Goal: Task Accomplishment & Management: Complete application form

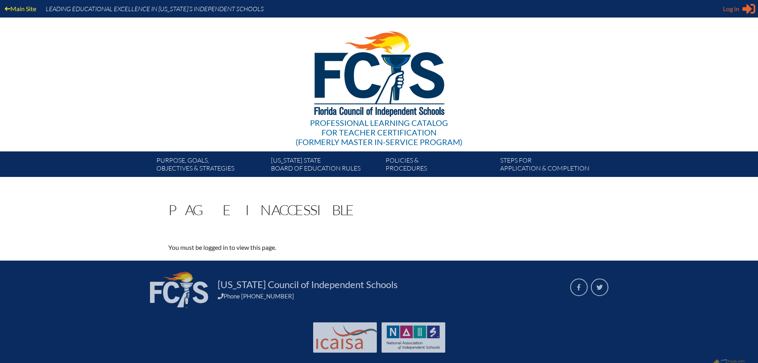
type input "[EMAIL_ADDRESS][DOMAIN_NAME]"
click at [735, 10] on span "Log in" at bounding box center [731, 9] width 16 height 10
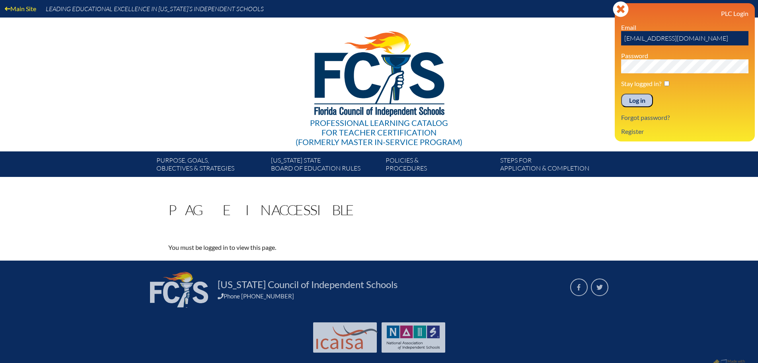
click at [637, 94] on input "Log in" at bounding box center [637, 101] width 32 height 14
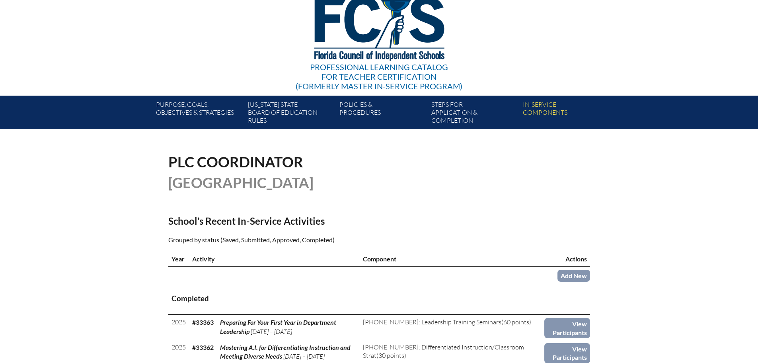
scroll to position [119, 0]
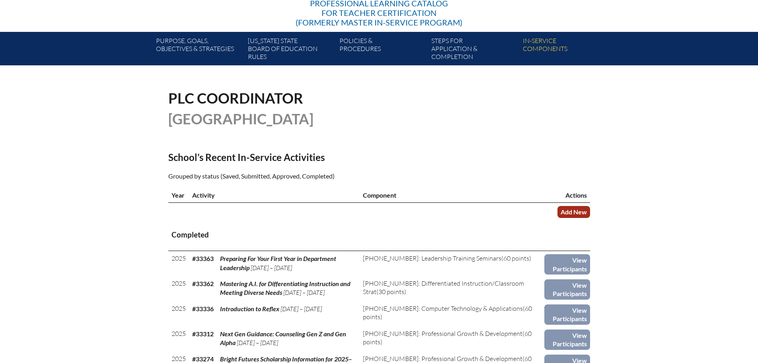
click at [573, 211] on link "Add New" at bounding box center [574, 212] width 33 height 12
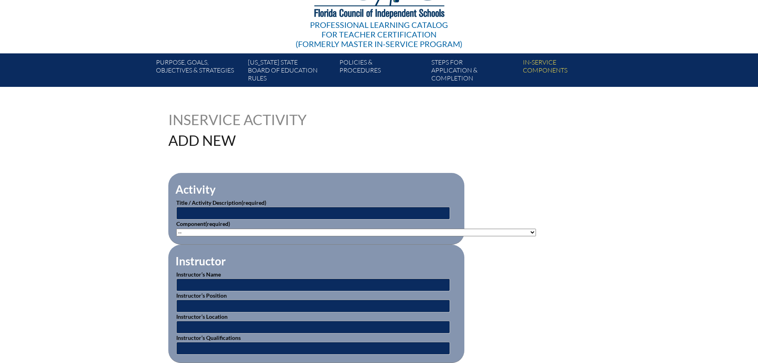
scroll to position [119, 0]
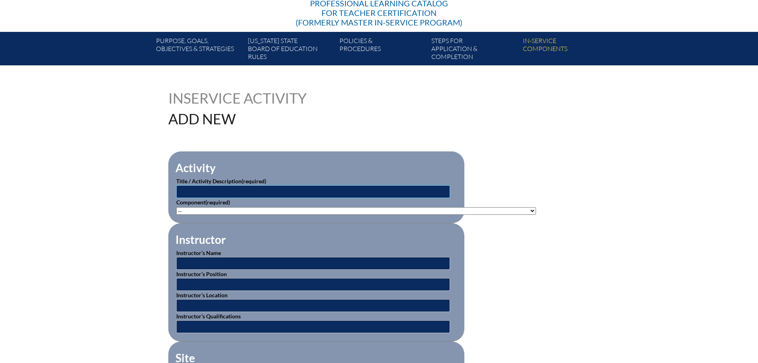
click at [267, 191] on input "text" at bounding box center [313, 191] width 274 height 13
paste input "Navigating the Class Profile and Student Profile Reports"
type input "MAP Testing: Navigating the Class Profile and Student Profile Reports"
click at [359, 210] on select"]"] "-- [PHONE_NUMBER]: Appropriate Art Activities [PHONE_NUMBER]: Concept and Art P…" at bounding box center [356, 211] width 360 height 8
select select"]"] "20438"
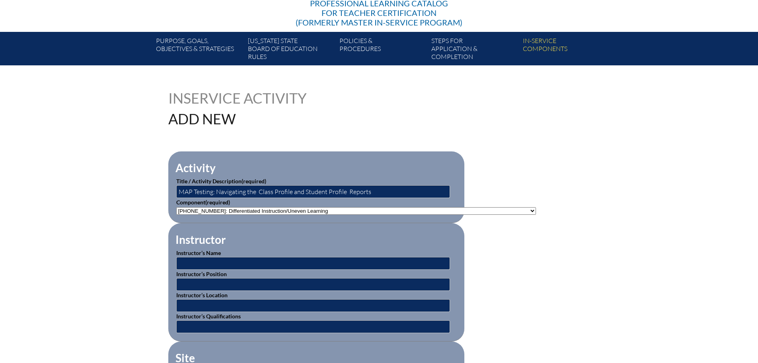
click at [176, 207] on select"]"] "-- [PHONE_NUMBER]: Appropriate Art Activities [PHONE_NUMBER]: Concept and Art P…" at bounding box center [356, 211] width 360 height 8
click at [431, 228] on fieldset "Instructor Instructor’s Name Instructor’s Position Instructor’s Location Instru…" at bounding box center [316, 282] width 296 height 118
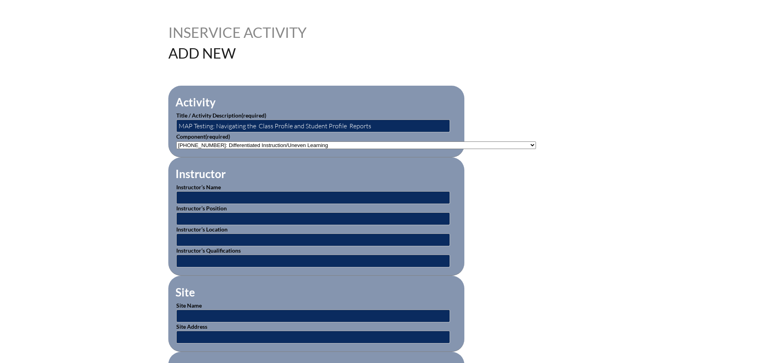
scroll to position [199, 0]
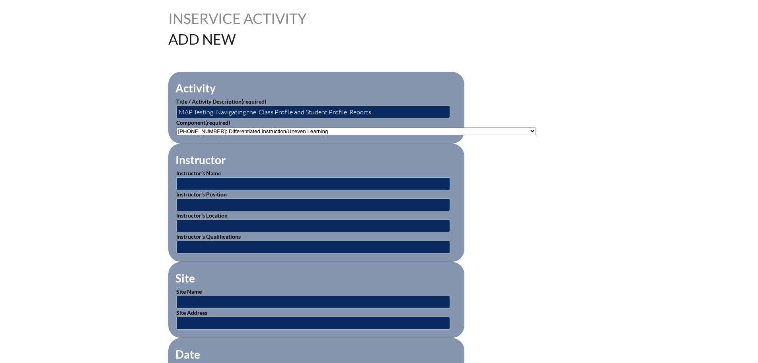
click at [289, 182] on input "text" at bounding box center [313, 183] width 274 height 13
type input "[PERSON_NAME]"
click at [244, 203] on input "text" at bounding box center [313, 204] width 274 height 13
type input "Assistant Head for Academics"
click at [256, 225] on input "text" at bounding box center [313, 225] width 274 height 13
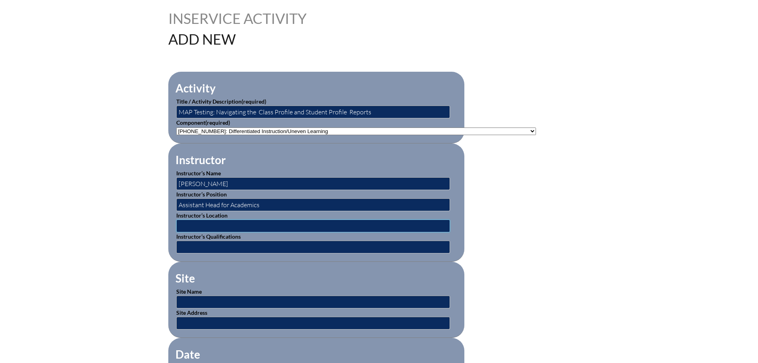
type input "[GEOGRAPHIC_DATA]"
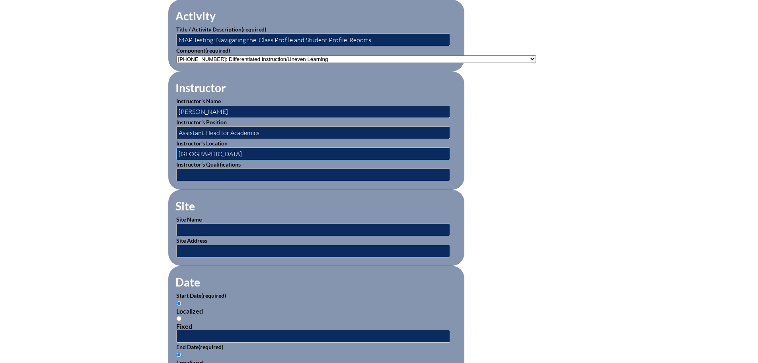
scroll to position [279, 0]
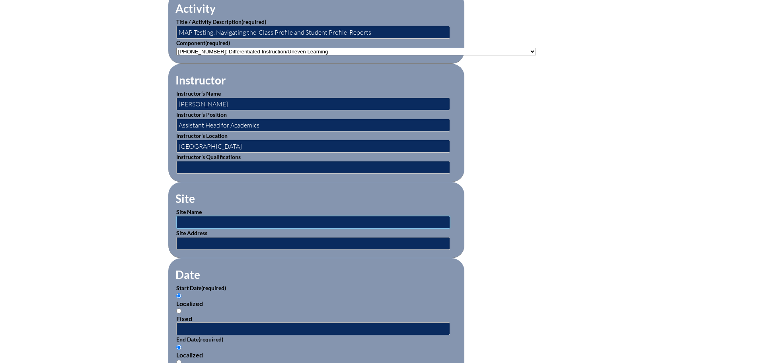
click at [229, 217] on input "text" at bounding box center [313, 222] width 274 height 13
type input "[GEOGRAPHIC_DATA]"
click at [336, 261] on fieldset "Date Start Date (required) Localized Fixed End Date (required) Localized Fixed" at bounding box center [316, 326] width 296 height 137
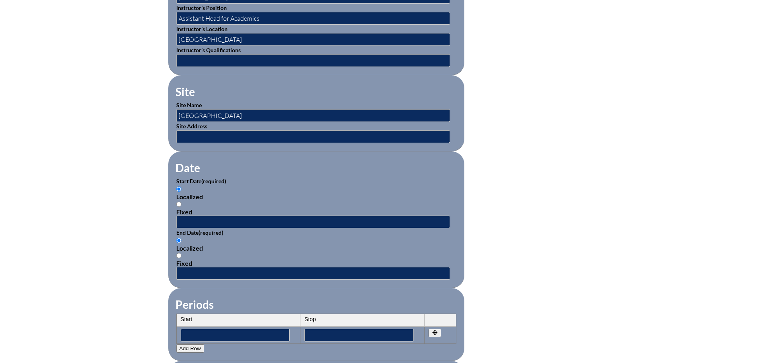
scroll to position [398, 0]
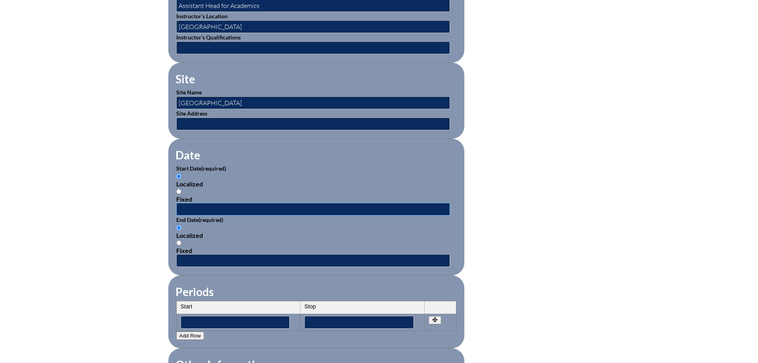
click at [204, 205] on input "text" at bounding box center [313, 209] width 274 height 13
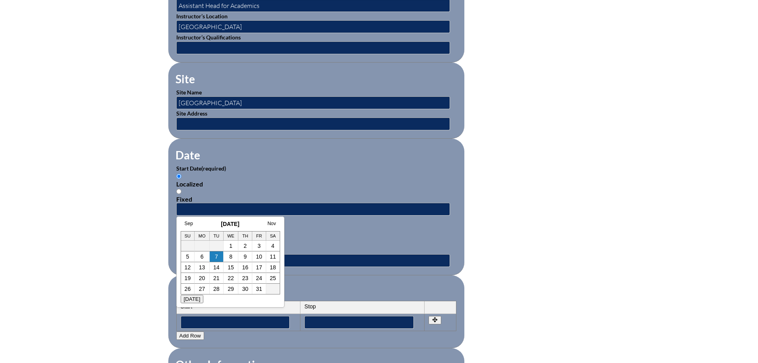
click at [203, 219] on div "Sep [DATE] Nov Su Mo Tu We Th Fr Sa 1 2 3 4 5 6 7 8 9 10 11 12 13 14 15 16 17 1…" at bounding box center [230, 261] width 108 height 91
click at [188, 224] on link "Sep" at bounding box center [189, 224] width 8 height 6
click at [208, 286] on link "30" at bounding box center [208, 288] width 6 height 6
type input "[DATE] 1:48 PM"
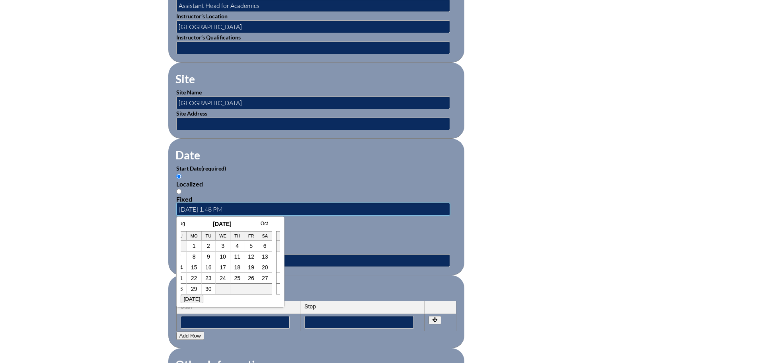
scroll to position [0, 0]
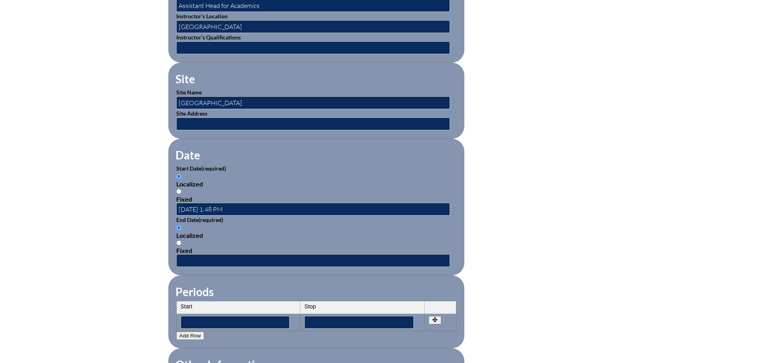
click at [271, 224] on div "Localized Fixed" at bounding box center [316, 239] width 280 height 30
click at [248, 254] on input "text" at bounding box center [313, 260] width 274 height 13
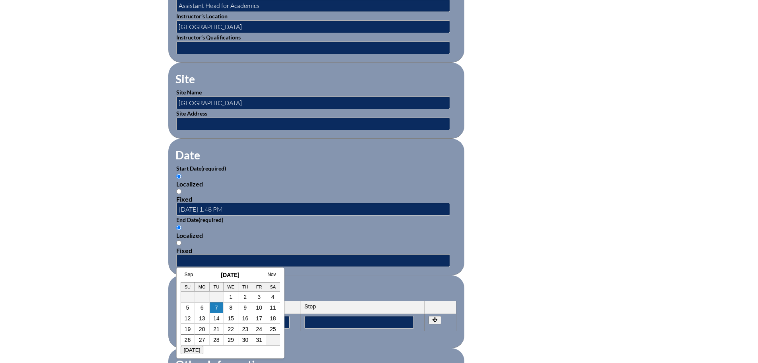
click at [202, 274] on h3 "[DATE]" at bounding box center [231, 274] width 100 height 6
click at [189, 274] on link "Sep" at bounding box center [189, 274] width 8 height 6
click at [194, 340] on link "29" at bounding box center [194, 339] width 6 height 6
type input "[DATE] 1:48 PM"
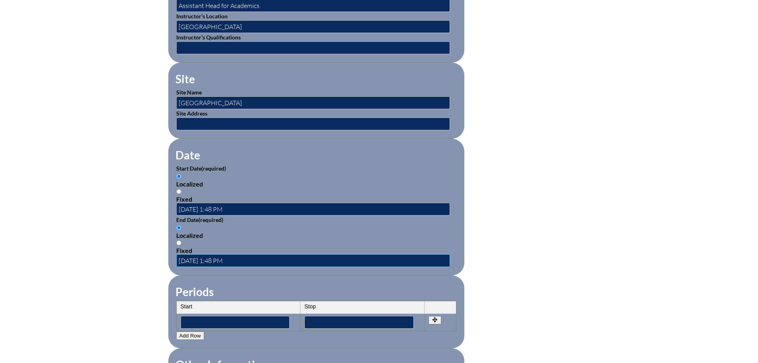
scroll to position [0, 0]
click at [295, 231] on div "Localized" at bounding box center [316, 235] width 280 height 8
click at [181, 230] on input "Localized" at bounding box center [178, 227] width 5 height 5
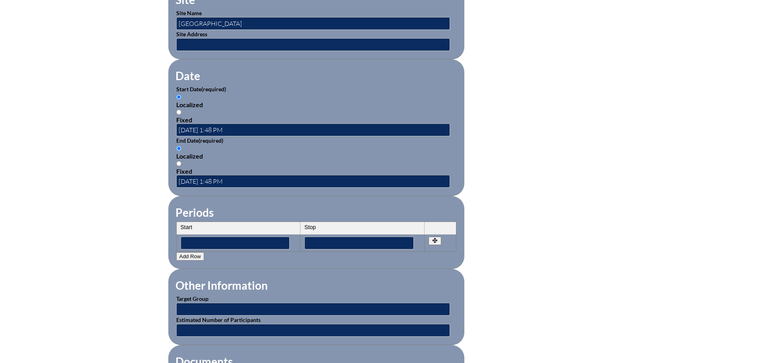
scroll to position [478, 0]
click at [207, 125] on input "[DATE] 1:48 PM" at bounding box center [313, 129] width 274 height 13
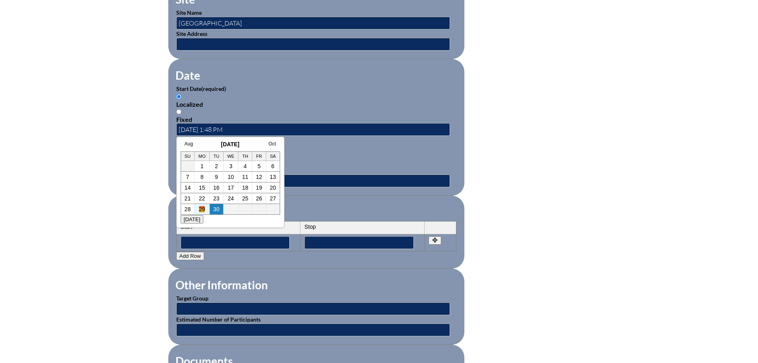
click at [201, 208] on link "29" at bounding box center [202, 209] width 6 height 6
type input "[DATE] 1:48 PM"
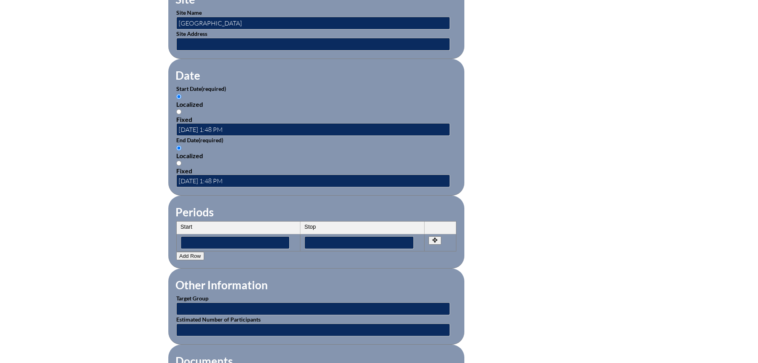
click at [284, 139] on p "End Date (required)" at bounding box center [316, 140] width 280 height 8
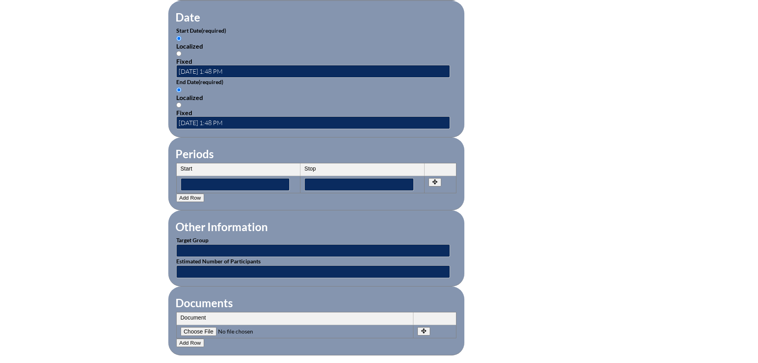
scroll to position [557, 0]
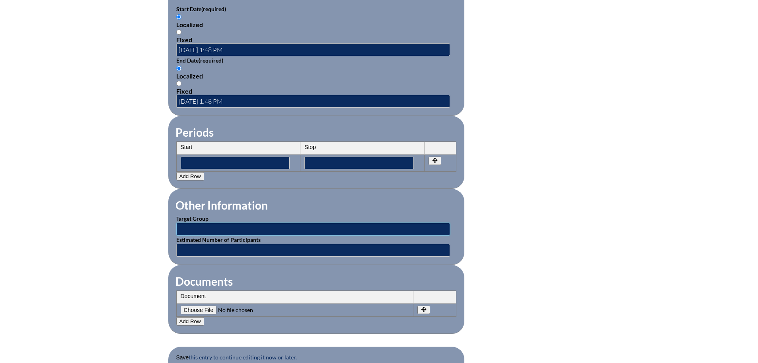
click at [211, 222] on input "text" at bounding box center [313, 228] width 274 height 13
type input "Classroom Teachers"
click at [207, 305] on input"] "file" at bounding box center [235, 309] width 108 height 9
type input"] "C:\fakepath\MAP Growth Reports_ Class & Student Profile (2) (1).pdf"
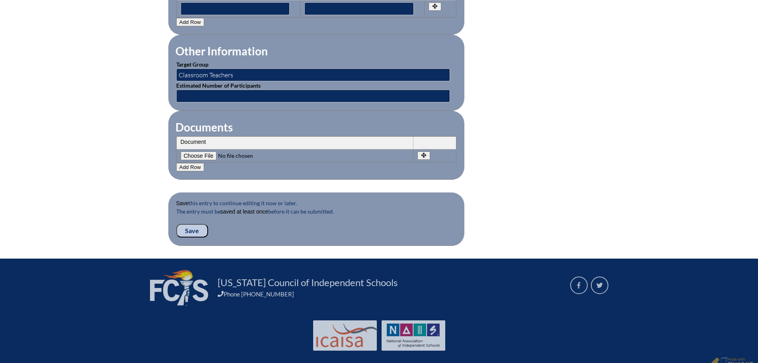
scroll to position [716, 0]
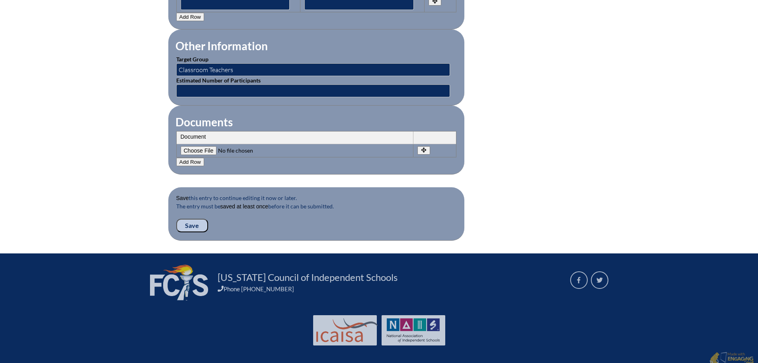
click at [197, 222] on input "Save" at bounding box center [192, 226] width 32 height 14
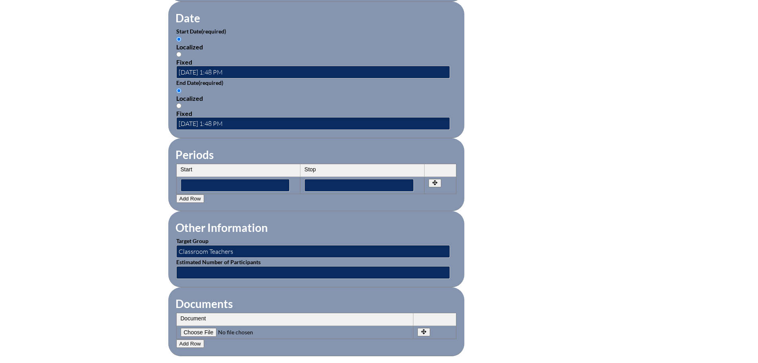
scroll to position [716, 0]
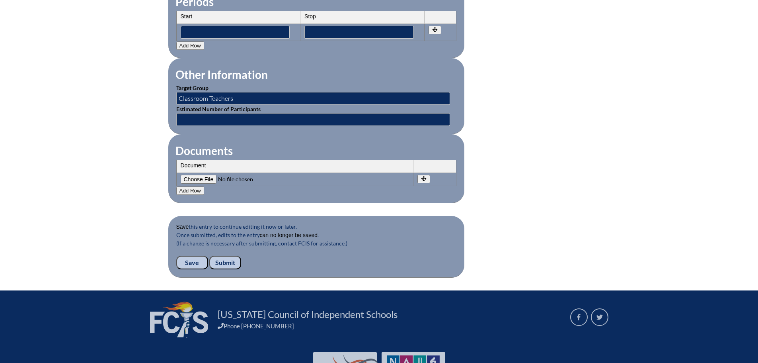
click at [228, 258] on input "Submit" at bounding box center [225, 263] width 32 height 14
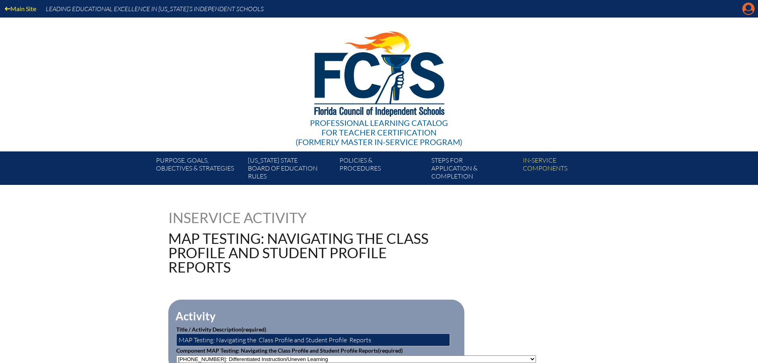
click at [746, 7] on icon at bounding box center [749, 9] width 12 height 12
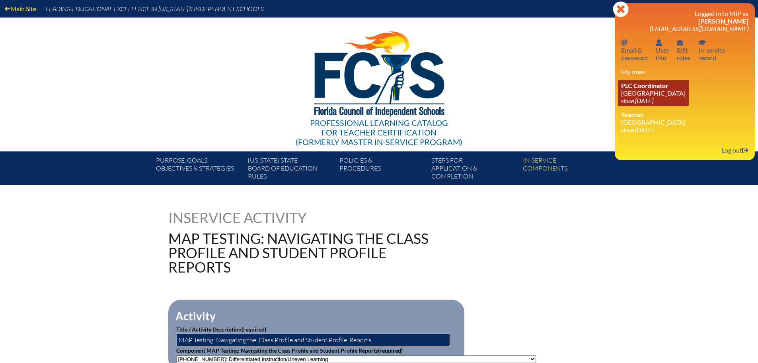
click at [650, 91] on link "PLC Coordinator Canterbury School since 2021 Aug 2" at bounding box center [653, 93] width 71 height 26
